Goal: Navigation & Orientation: Find specific page/section

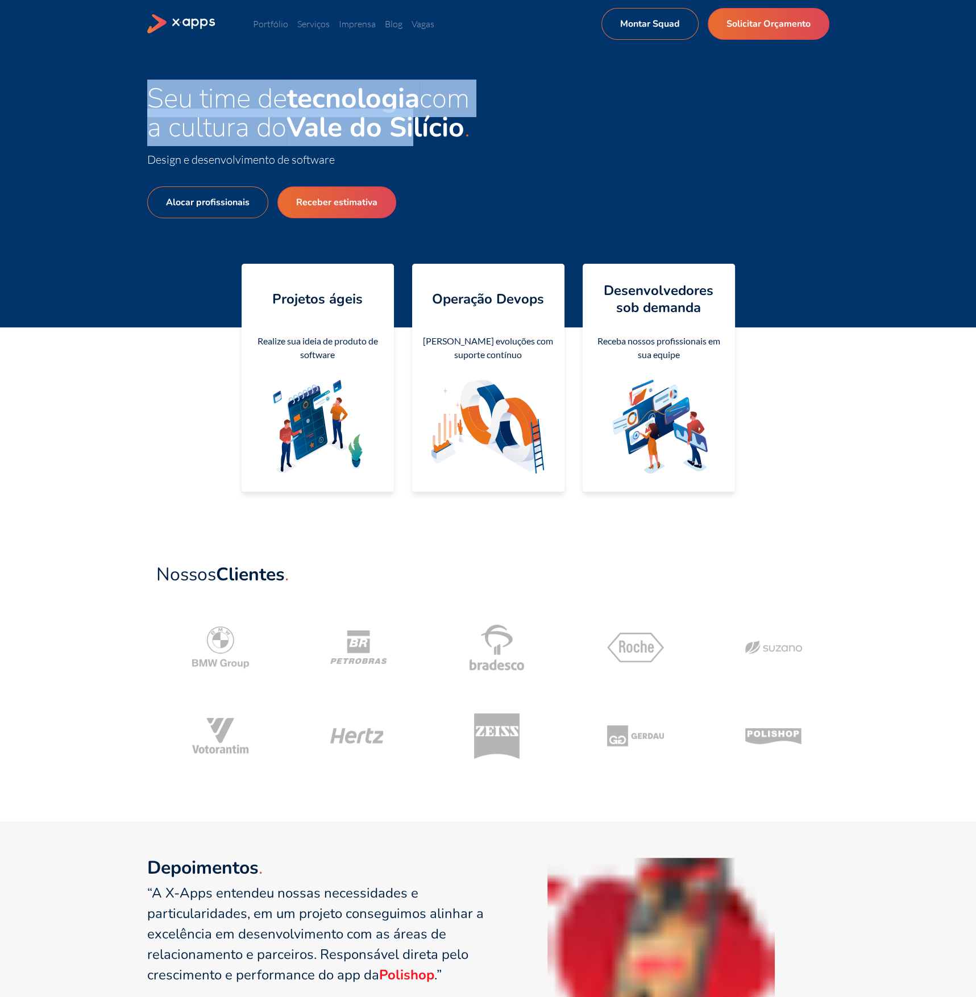
drag, startPoint x: 231, startPoint y: 91, endPoint x: 422, endPoint y: 110, distance: 192.4
click at [422, 110] on div "Seu time de tecnologia com a cultura do Vale do Silício Design e desenvolviment…" at bounding box center [488, 188] width 976 height 280
click at [422, 110] on strong "Vale do Silício" at bounding box center [375, 128] width 178 height 38
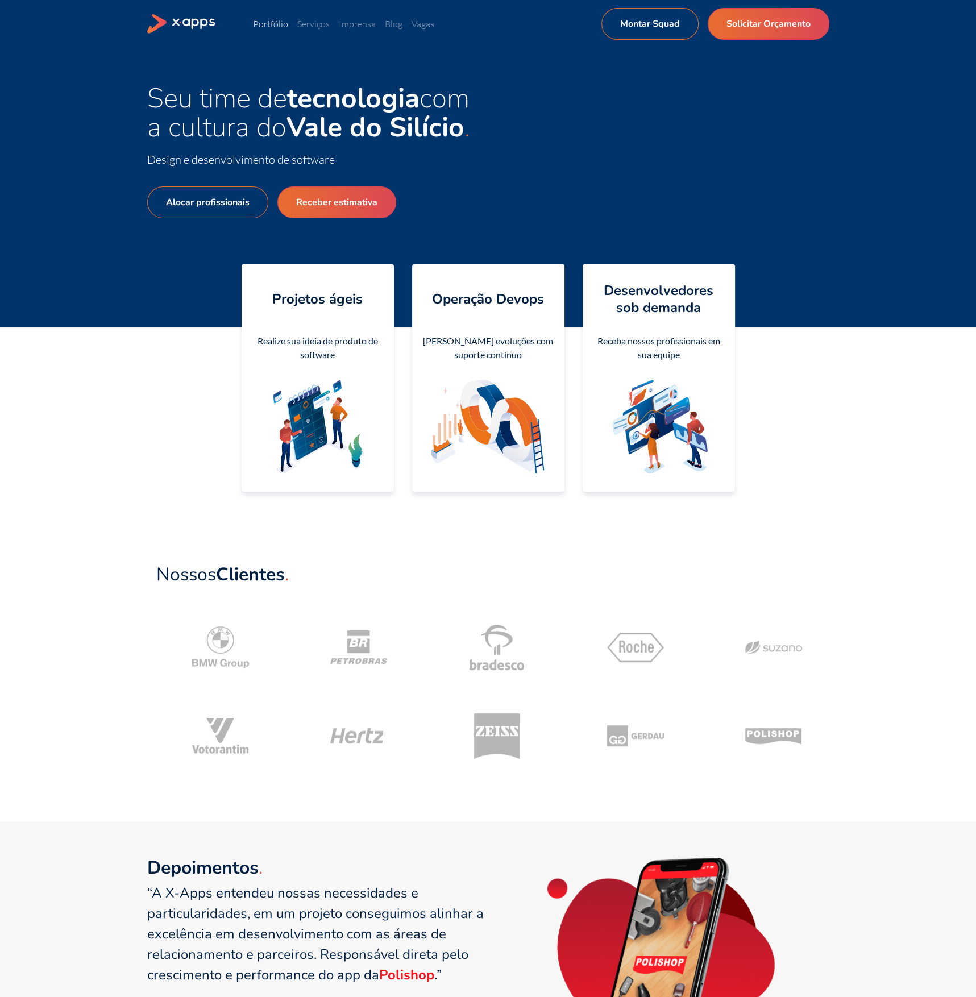
click at [278, 27] on link "Portfólio" at bounding box center [270, 23] width 35 height 11
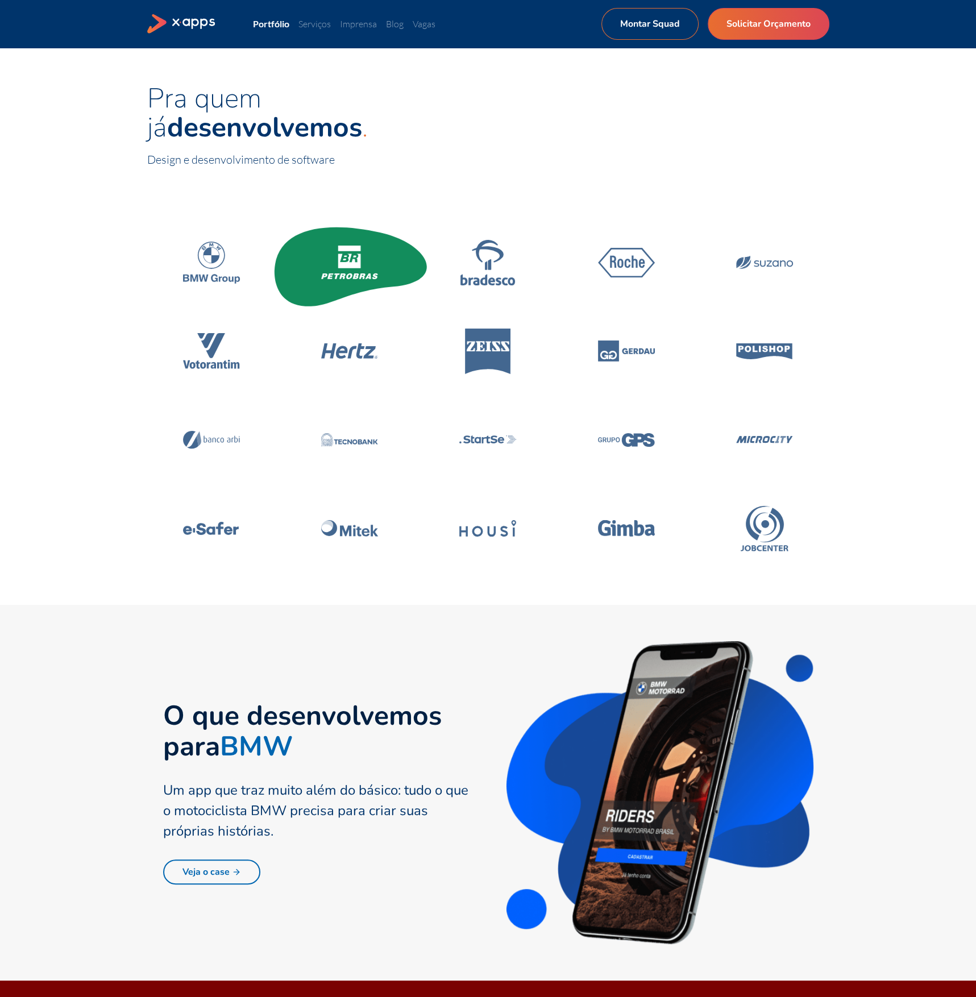
click at [341, 251] on icon at bounding box center [349, 248] width 23 height 6
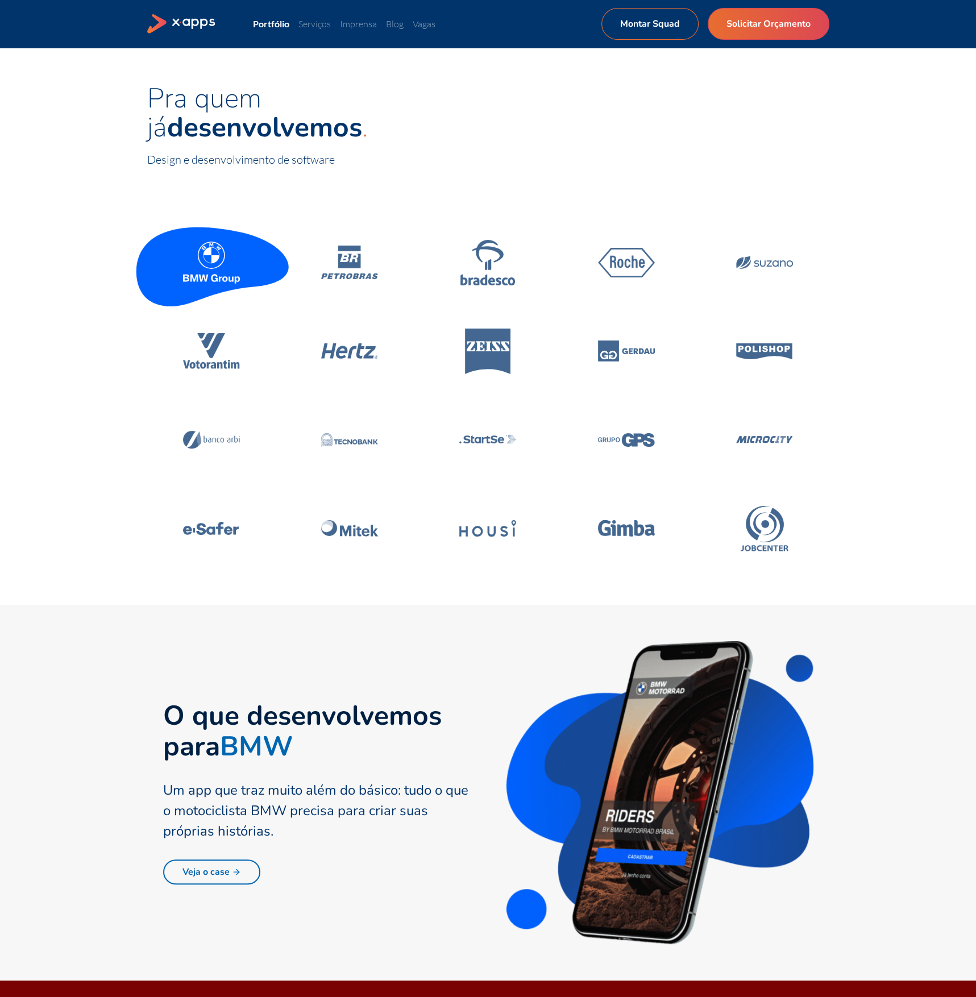
click at [219, 267] on icon at bounding box center [211, 262] width 57 height 42
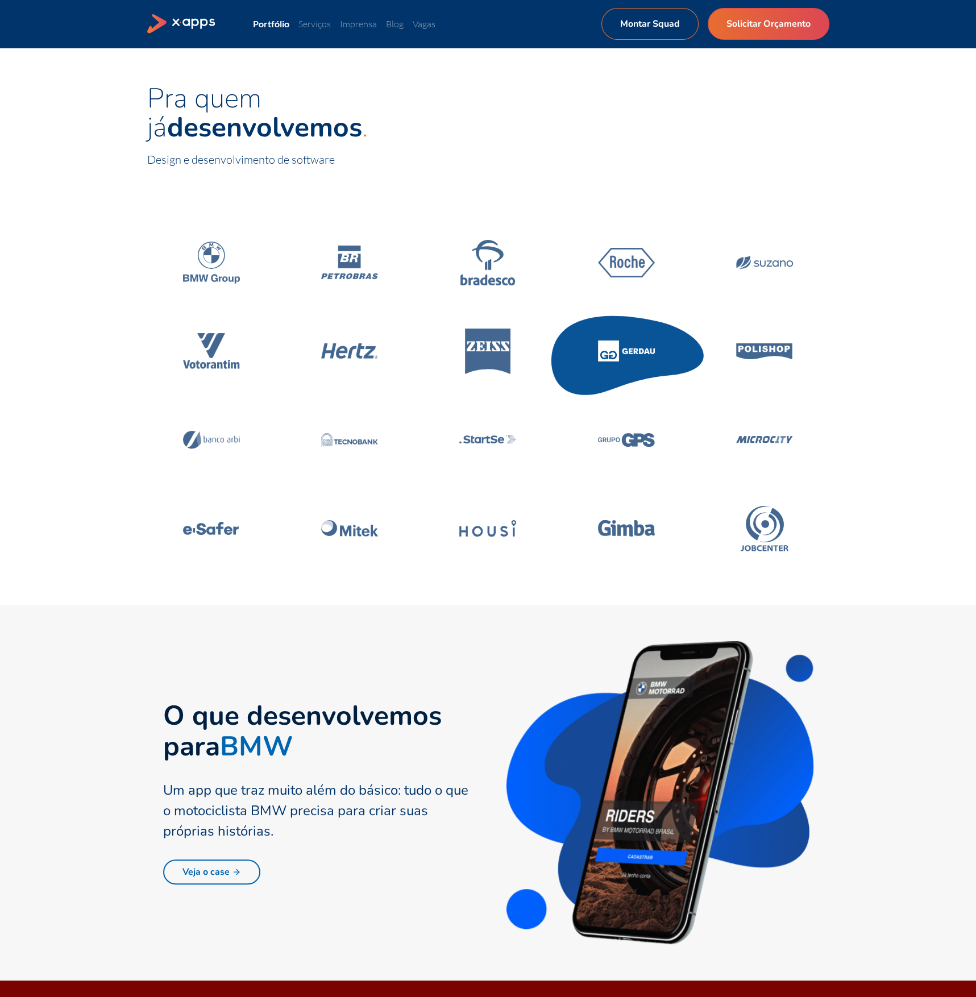
click at [607, 351] on icon at bounding box center [608, 350] width 21 height 21
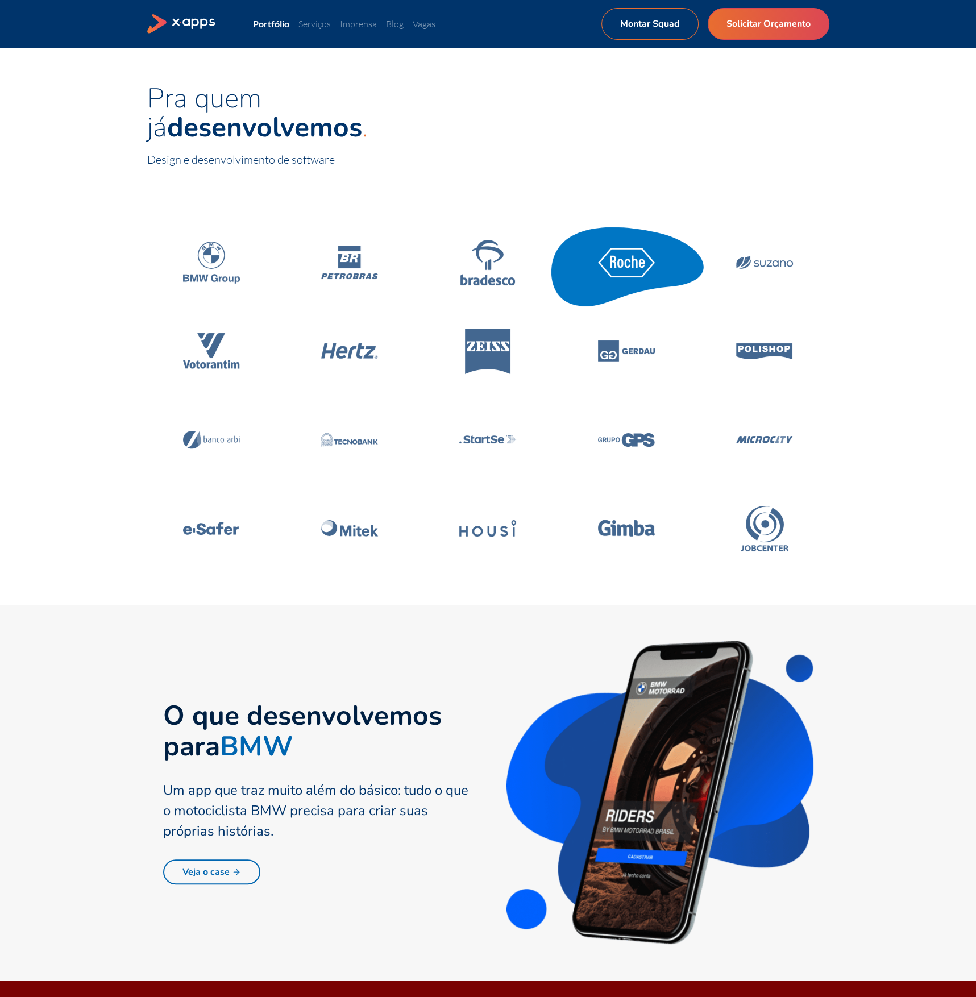
click at [612, 282] on icon at bounding box center [626, 262] width 161 height 97
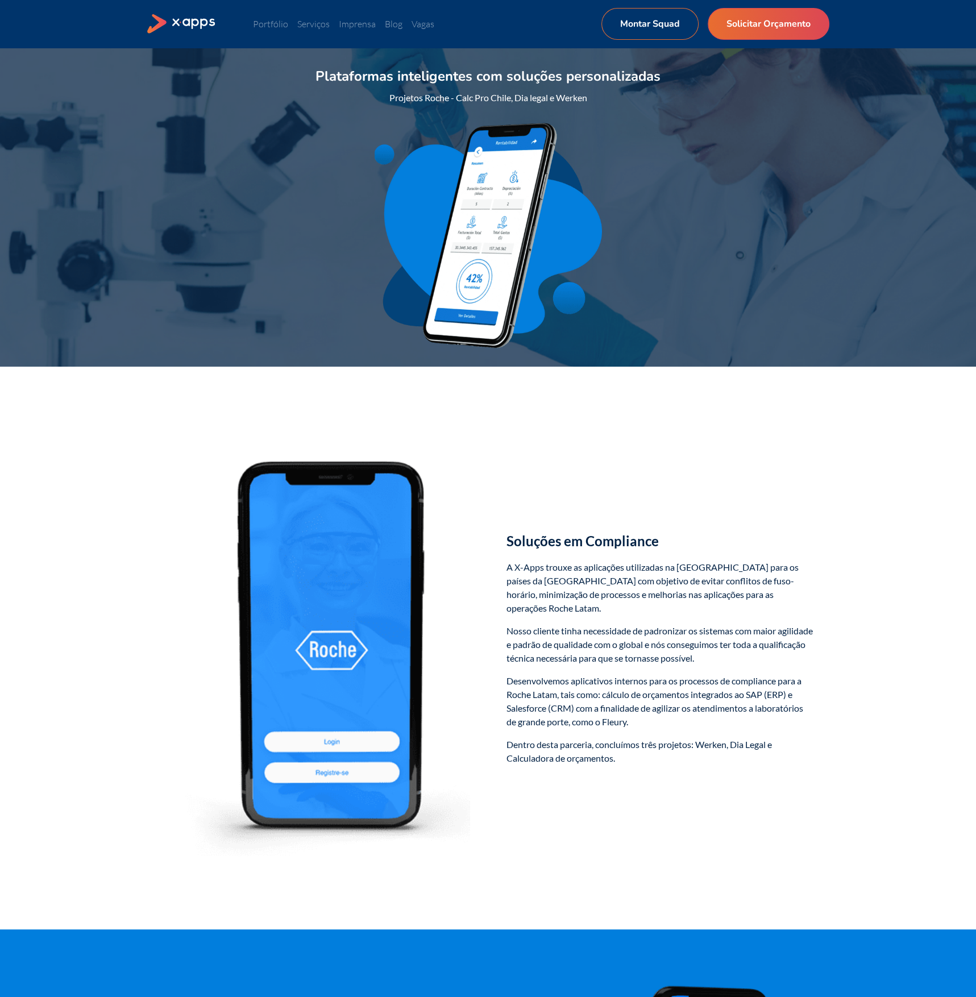
click at [200, 25] on icon at bounding box center [195, 23] width 44 height 11
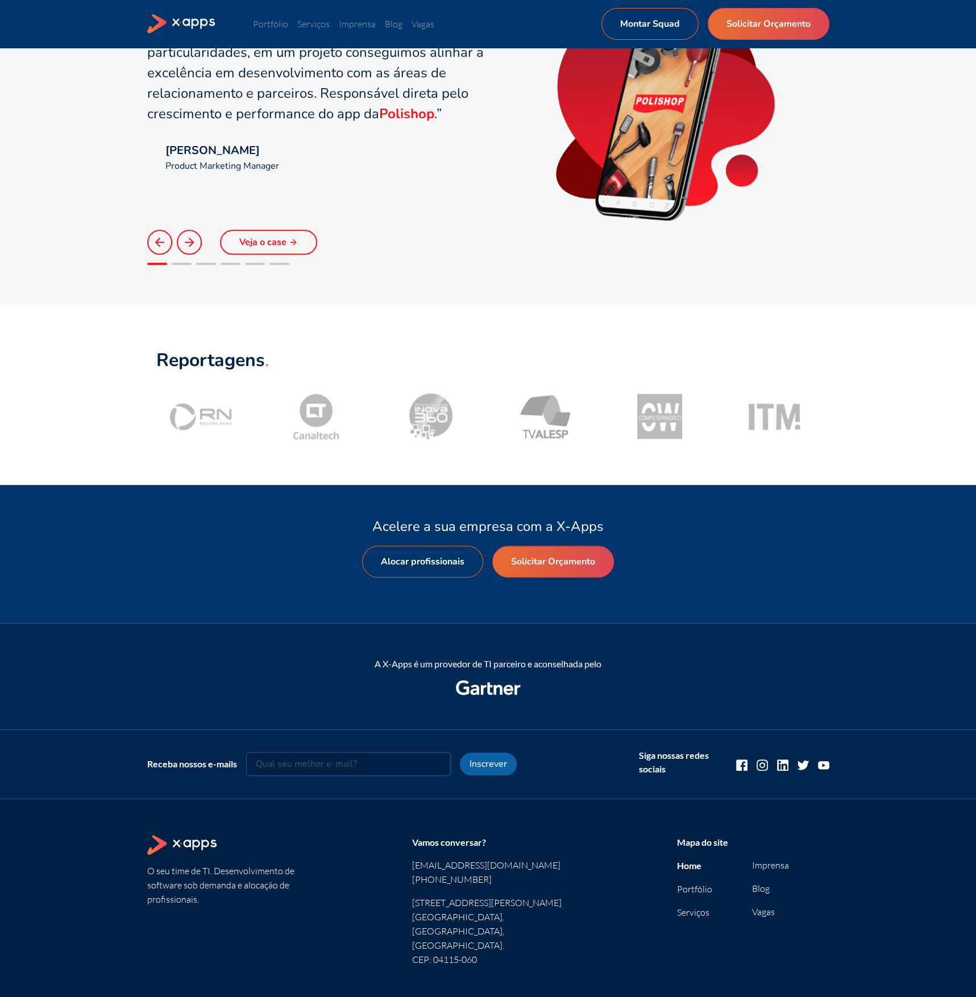
scroll to position [925, 0]
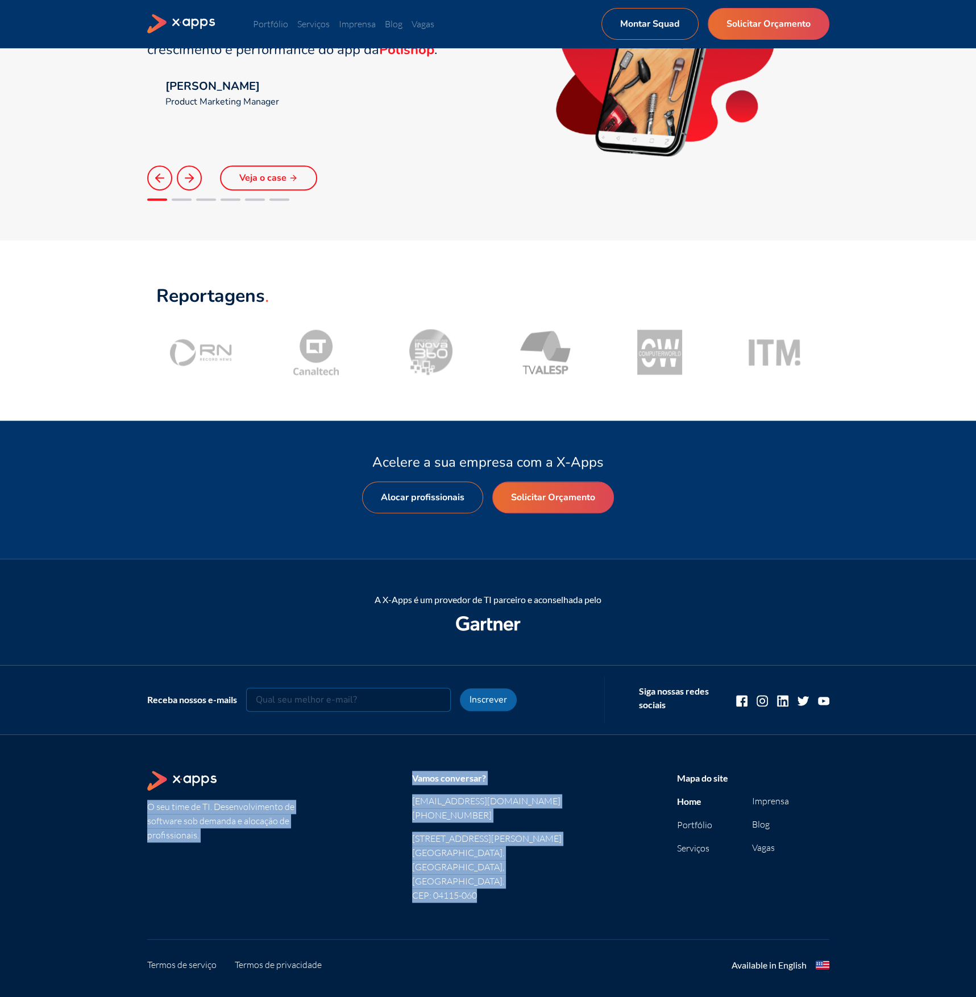
drag, startPoint x: 99, startPoint y: 772, endPoint x: 536, endPoint y: 867, distance: 447.2
click at [536, 867] on div "O seu time de TI. Desenvolvimento de software sob demanda e alocação de profiss…" at bounding box center [488, 880] width 976 height 292
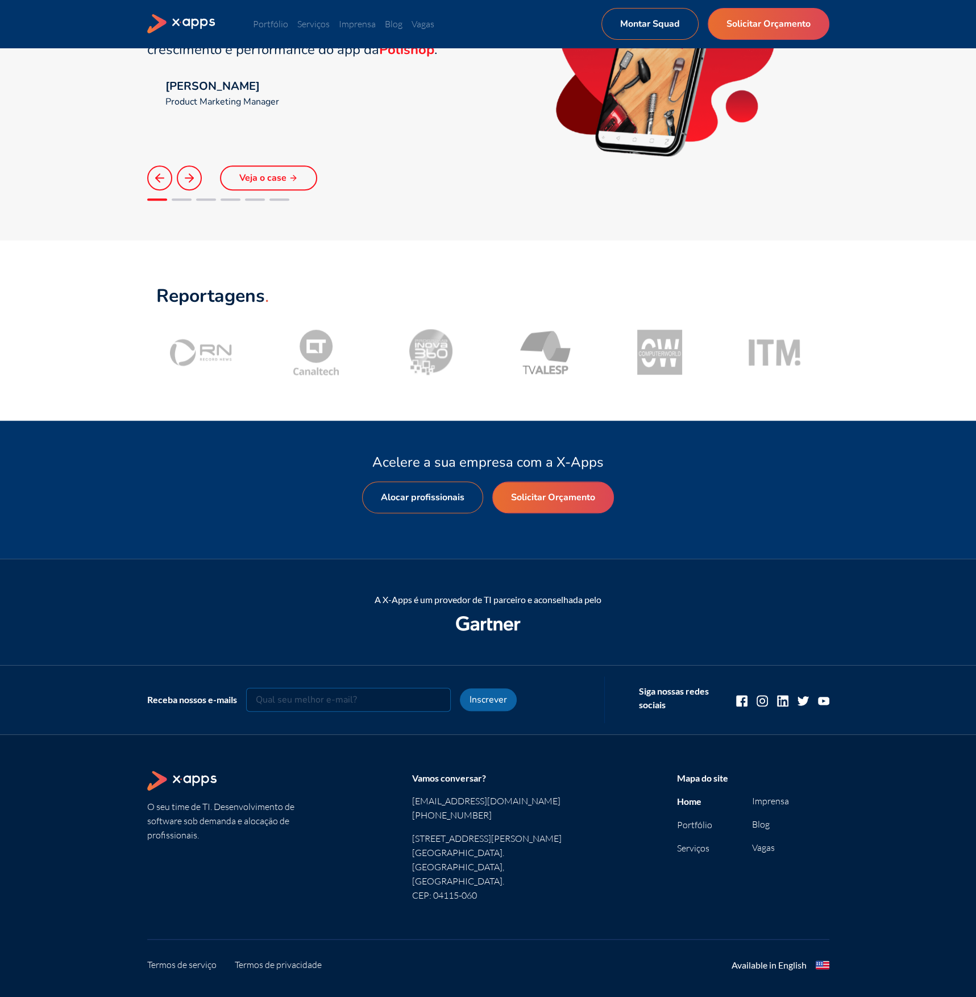
click at [623, 864] on section "O seu time de TI. Desenvolvimento de software sob demanda e alocação de profiss…" at bounding box center [488, 846] width 682 height 150
click at [759, 846] on link "Vagas" at bounding box center [763, 847] width 23 height 11
